Goal: Check status: Check status

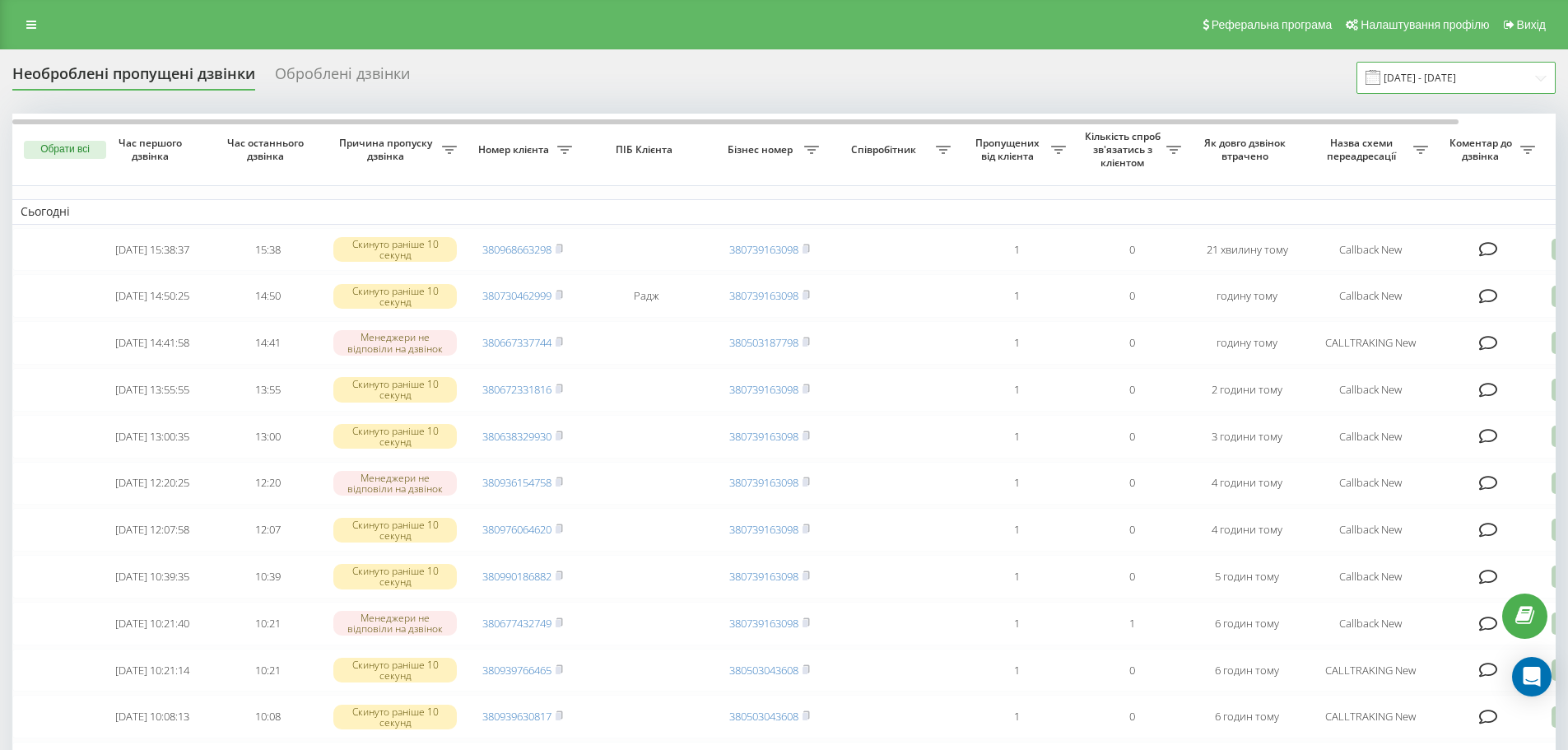
click at [1415, 80] on input "[DATE] - [DATE]" at bounding box center [1457, 77] width 200 height 32
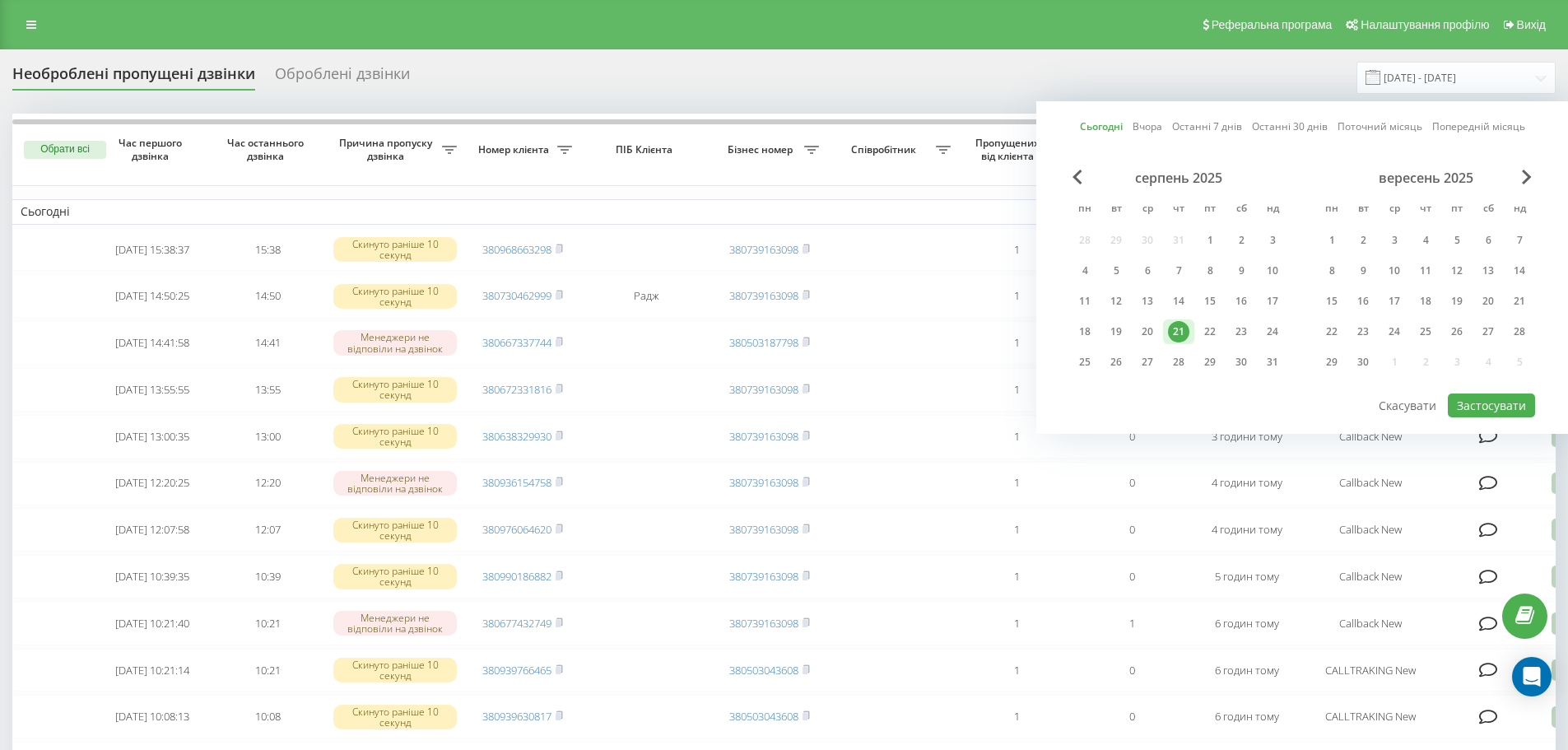
click at [1186, 337] on div "21" at bounding box center [1178, 331] width 21 height 21
click at [1224, 332] on div "22" at bounding box center [1211, 331] width 32 height 24
click at [1190, 335] on div "21" at bounding box center [1179, 331] width 32 height 24
click at [1484, 402] on button "Застосувати" at bounding box center [1492, 406] width 88 height 24
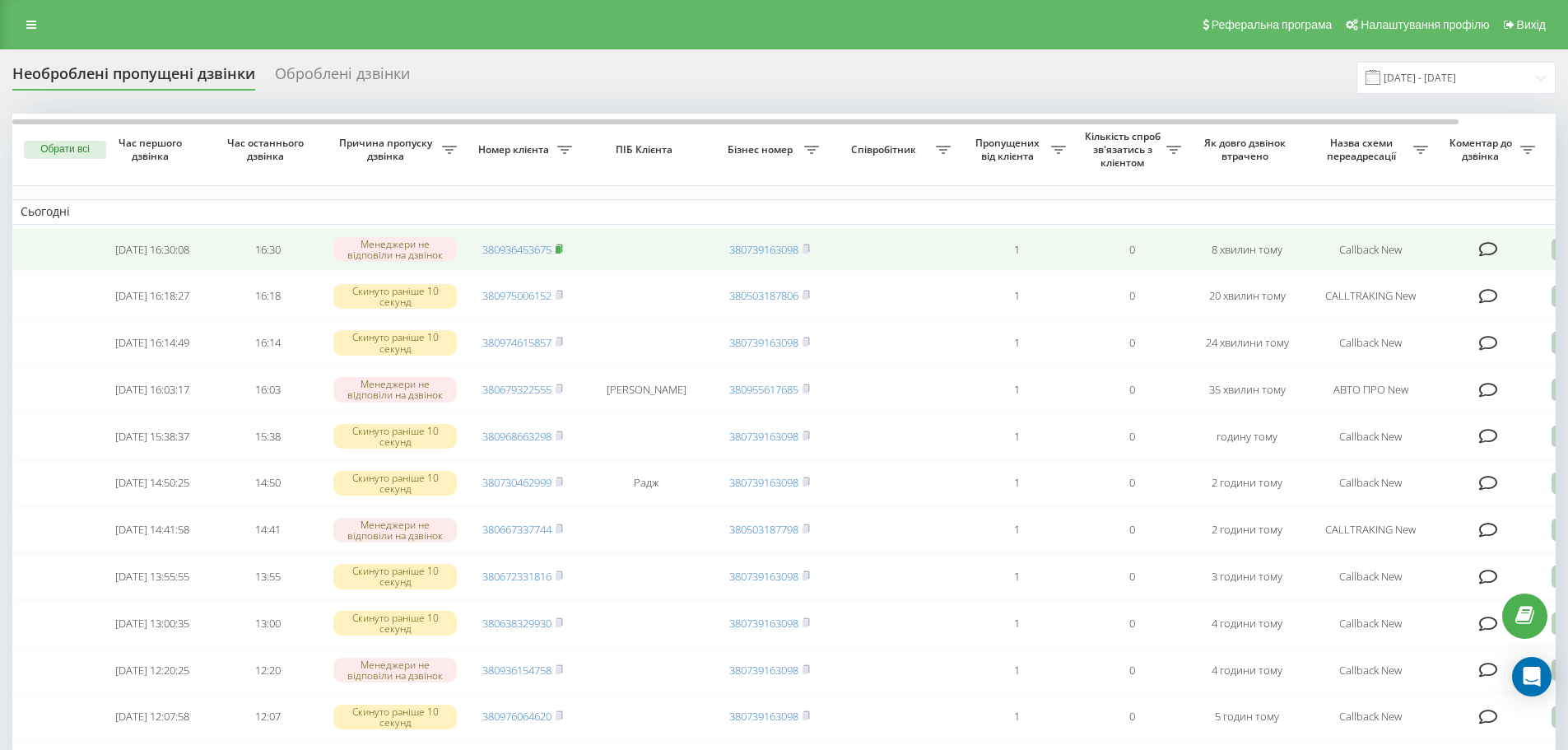
click at [558, 249] on rect at bounding box center [558, 250] width 5 height 7
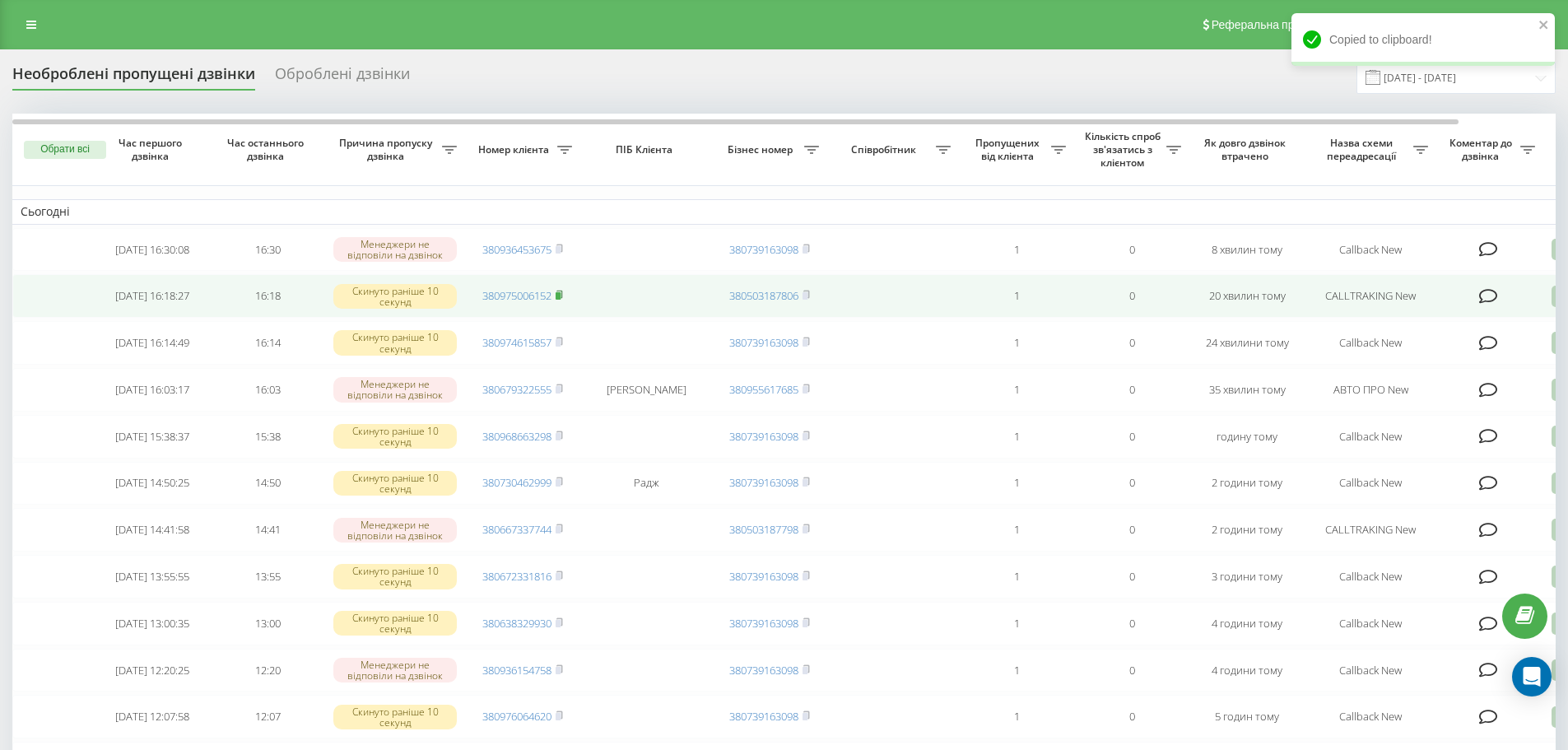
click at [561, 299] on rect at bounding box center [558, 296] width 5 height 7
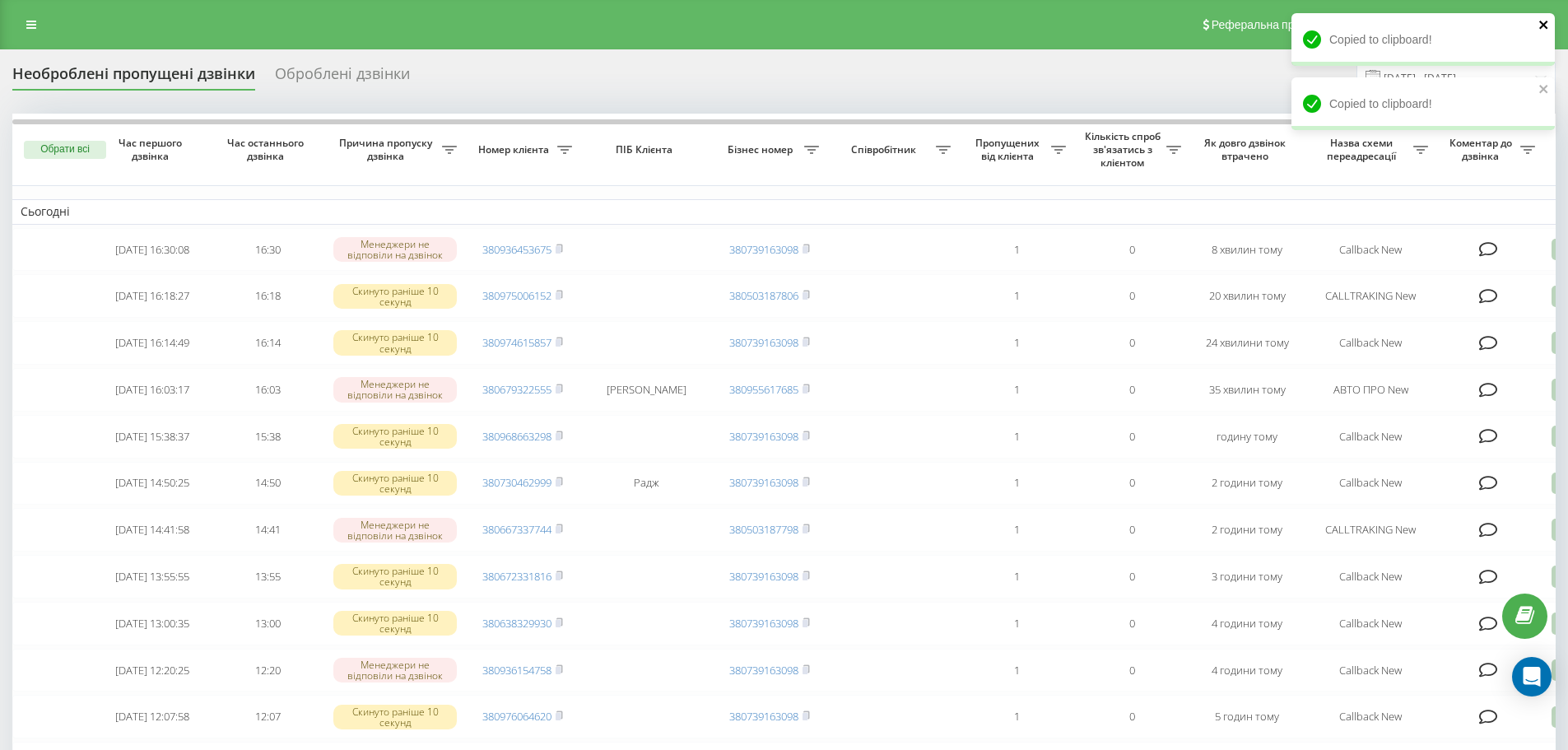
click at [1543, 25] on icon "close" at bounding box center [1544, 24] width 8 height 8
click at [1540, 24] on icon "close" at bounding box center [1545, 24] width 11 height 13
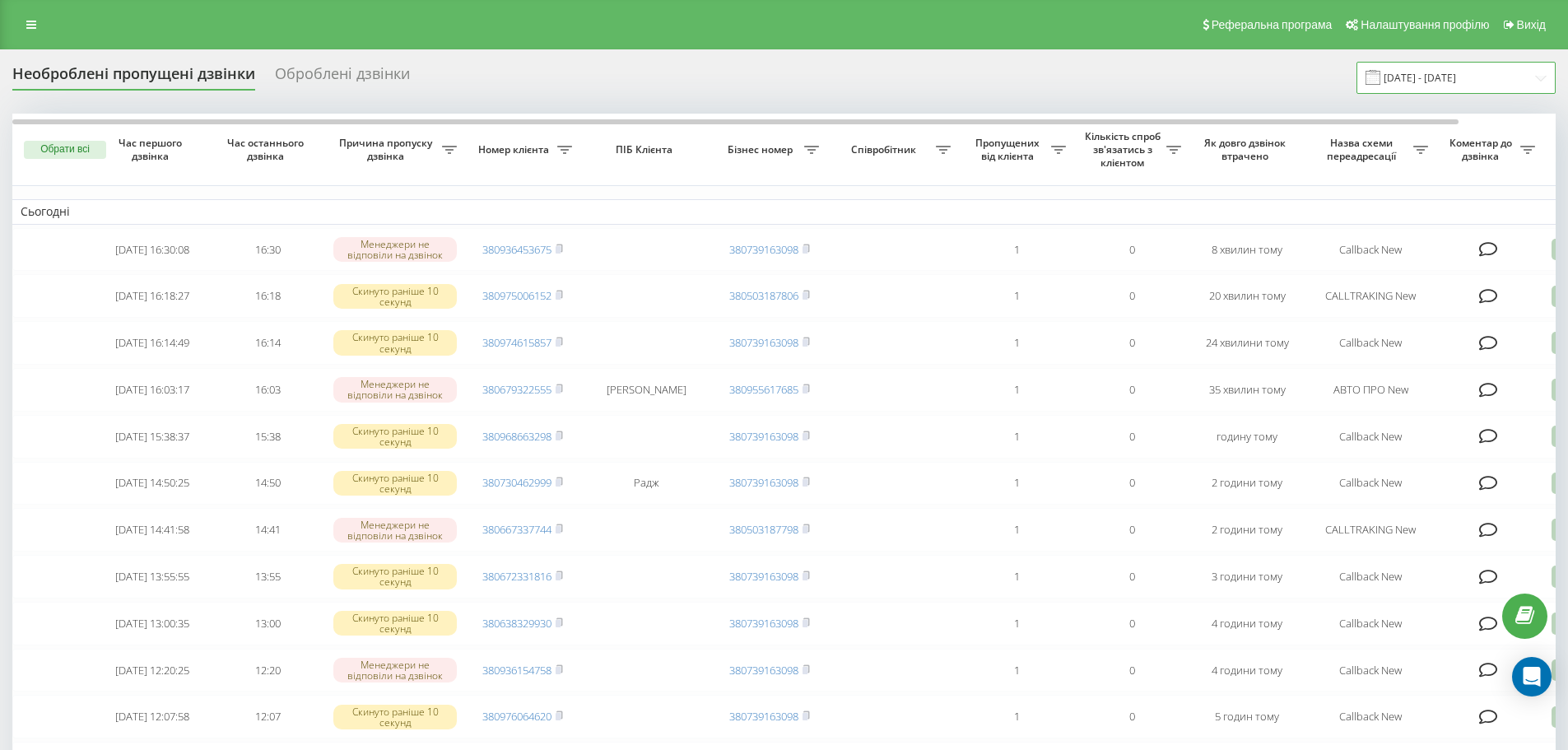
click at [1414, 64] on input "[DATE] - [DATE]" at bounding box center [1457, 77] width 200 height 32
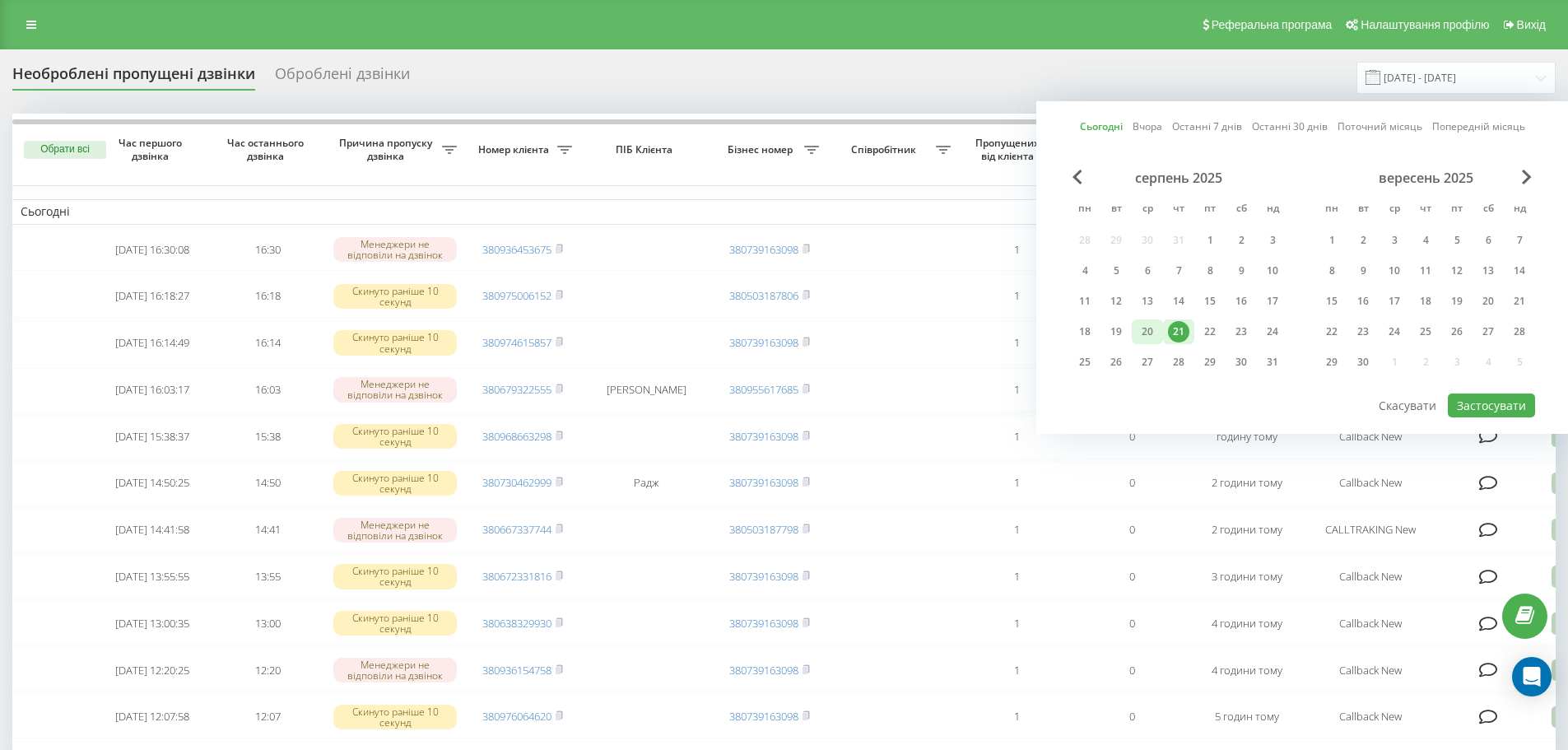
click at [1156, 339] on div "20" at bounding box center [1147, 331] width 21 height 21
click at [1183, 336] on div "21" at bounding box center [1178, 331] width 21 height 21
click at [1514, 408] on button "Застосувати" at bounding box center [1492, 406] width 88 height 24
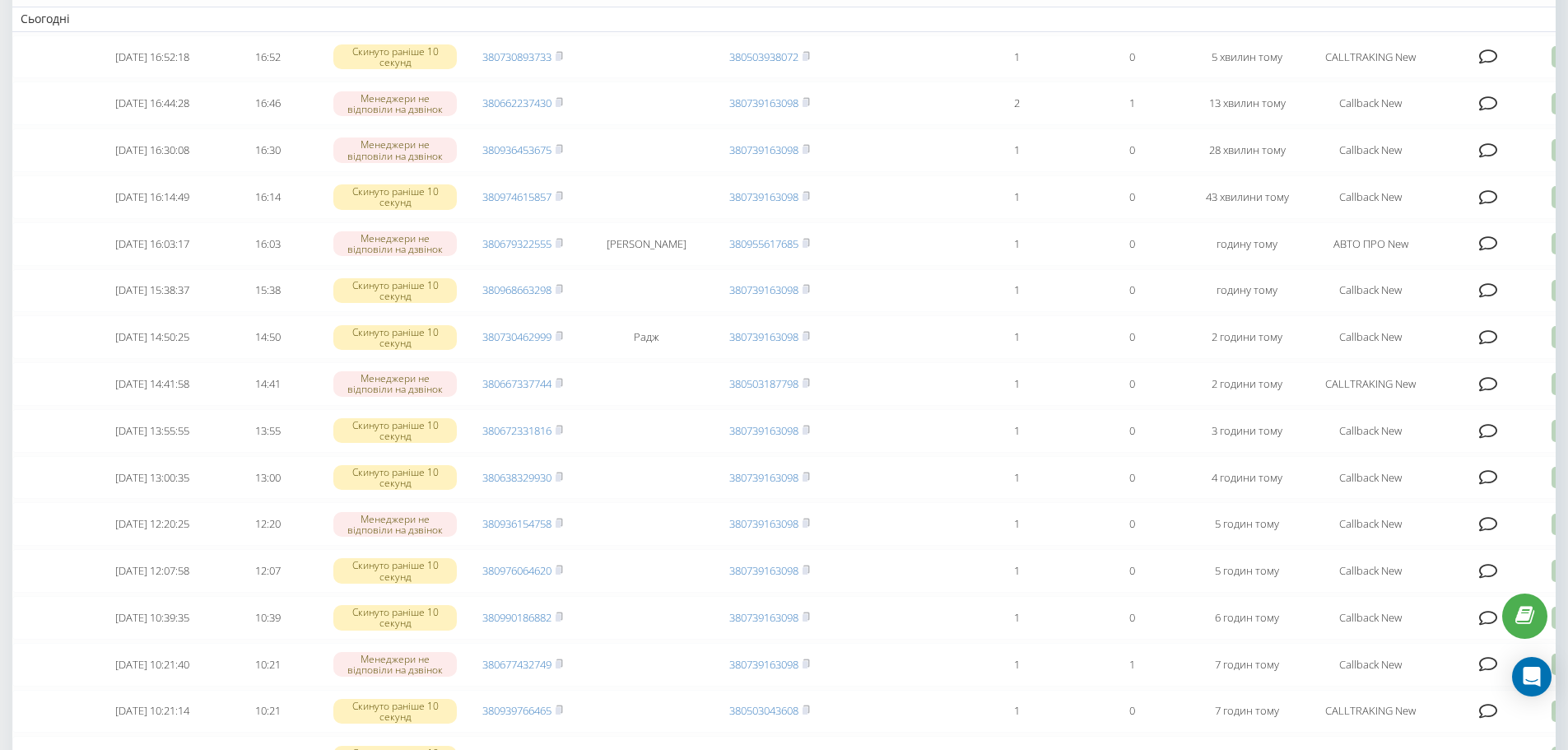
scroll to position [51, 0]
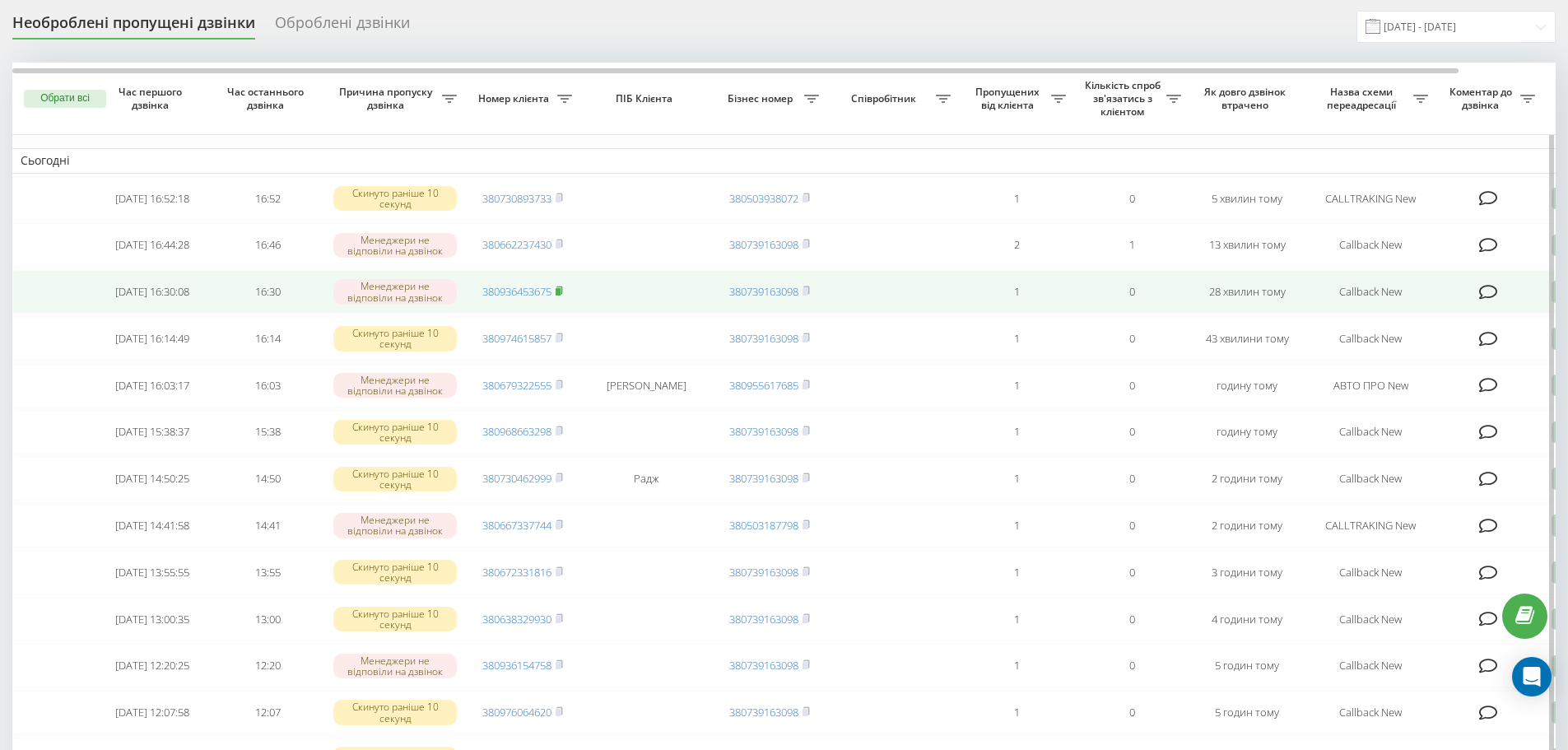
click at [563, 296] on icon at bounding box center [560, 290] width 7 height 10
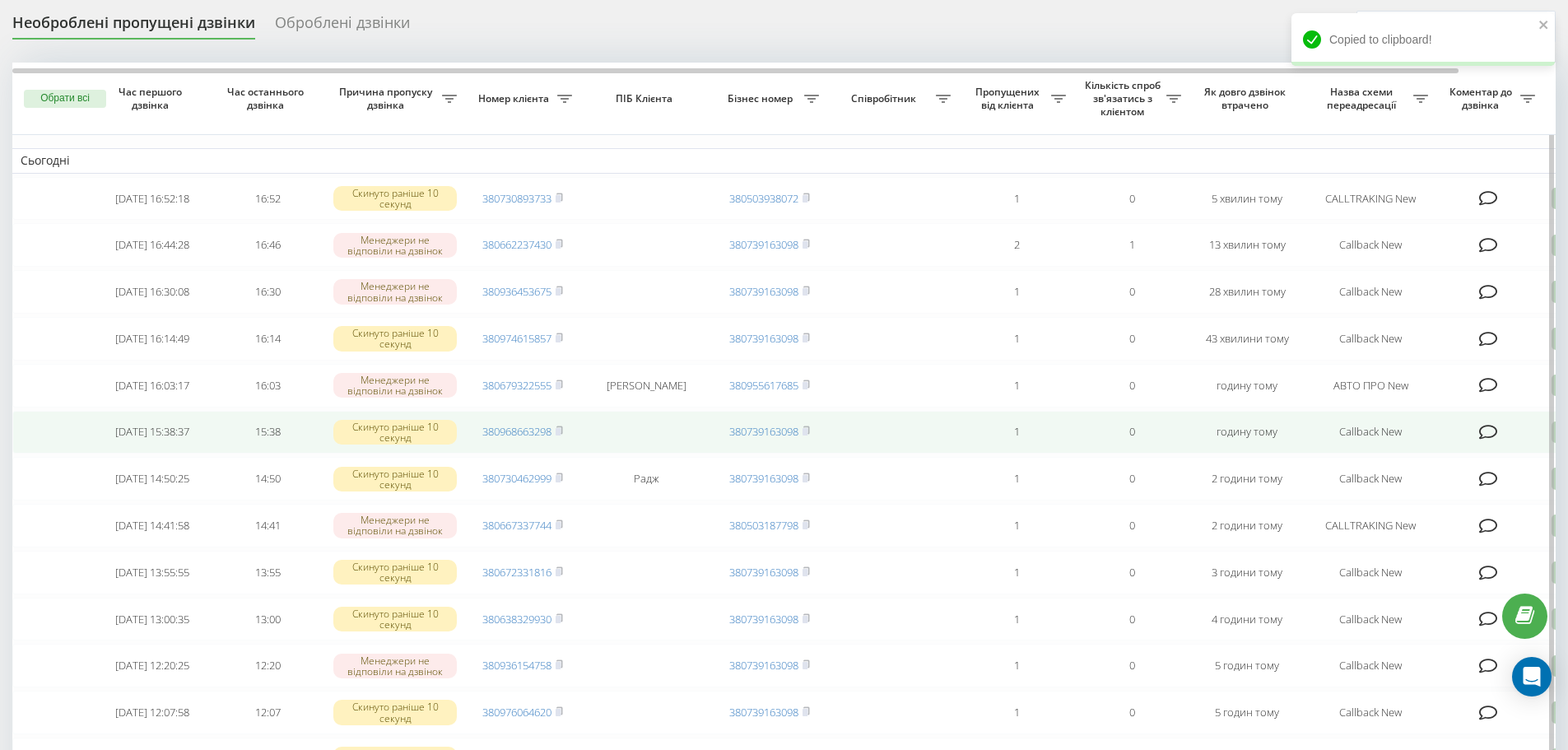
click at [565, 448] on td "380968663298" at bounding box center [523, 432] width 116 height 44
click at [559, 436] on rect at bounding box center [558, 432] width 5 height 7
